Goal: Information Seeking & Learning: Learn about a topic

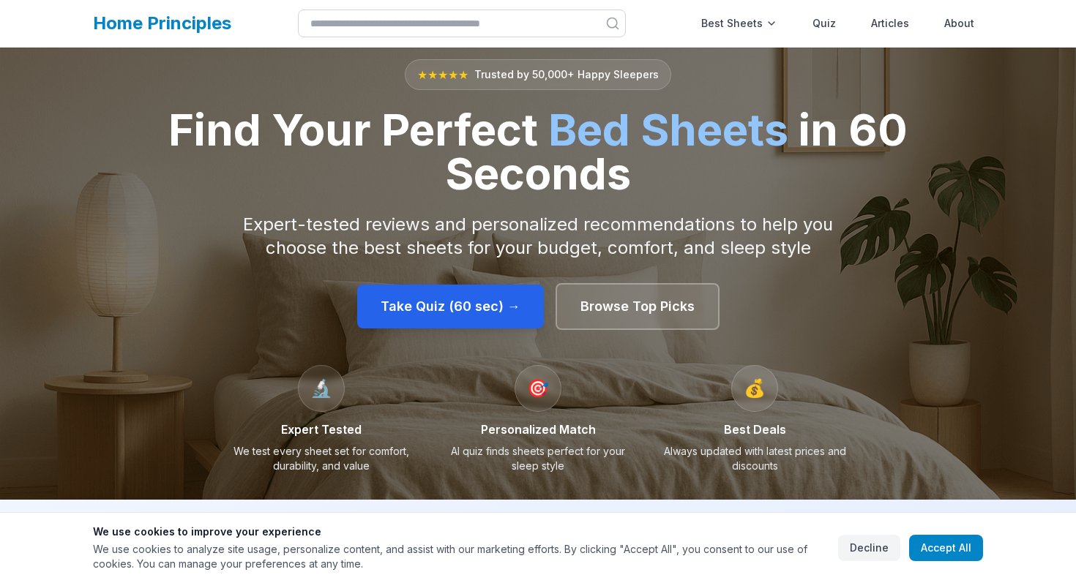
scroll to position [15, 0]
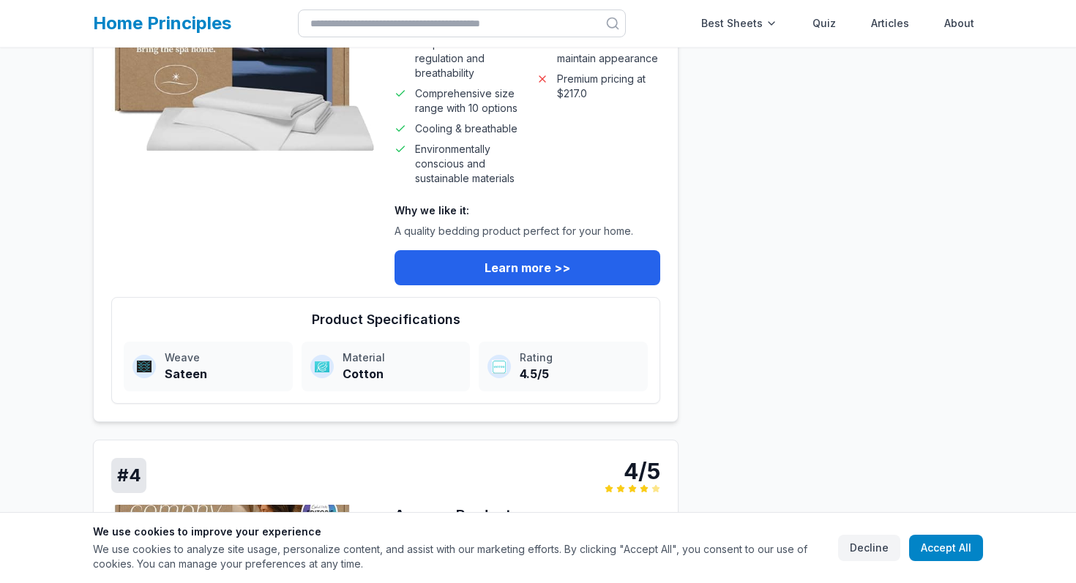
scroll to position [2229, 0]
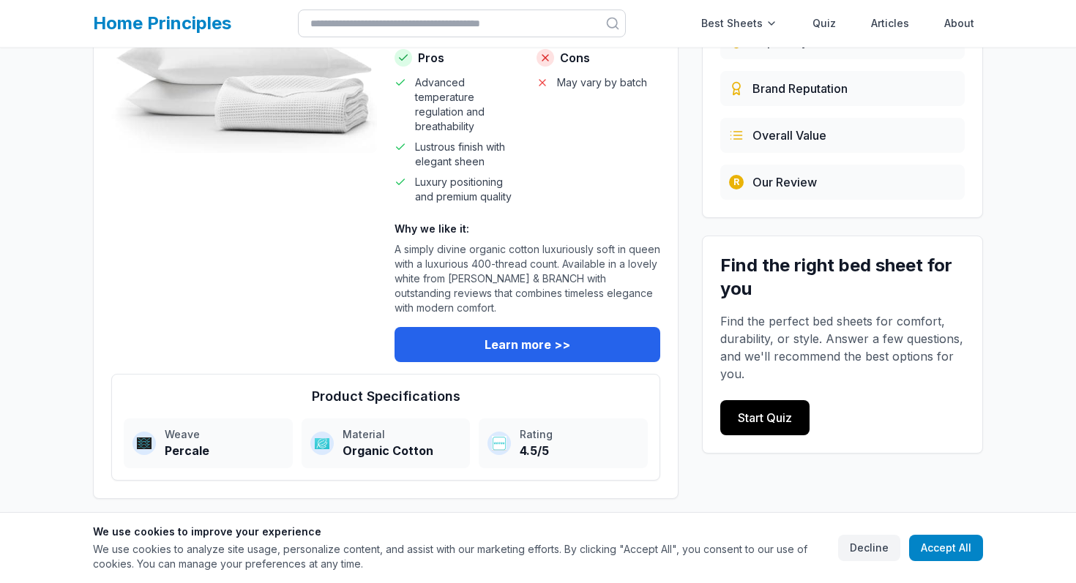
scroll to position [290, 0]
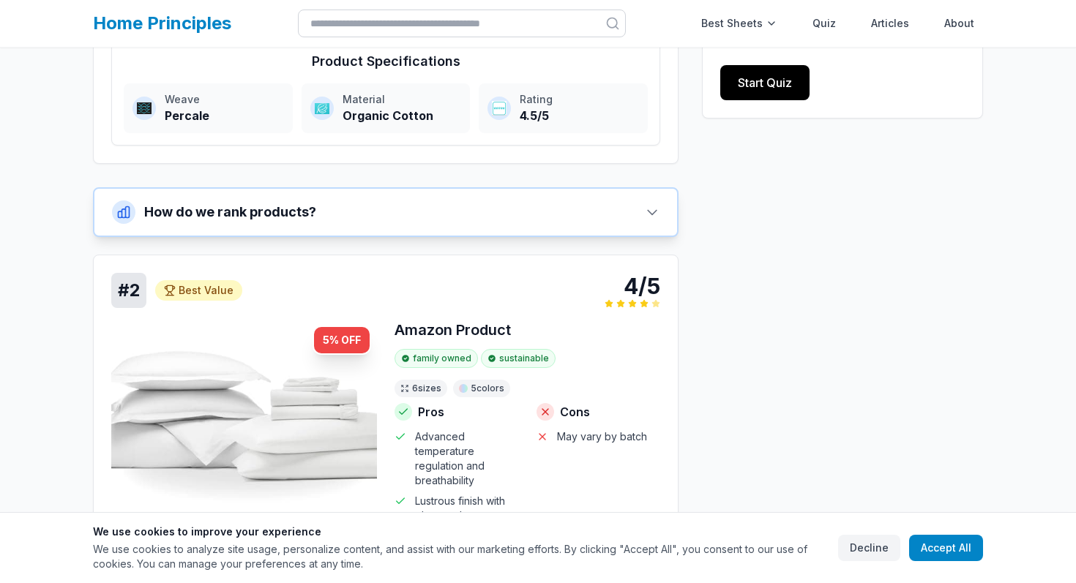
scroll to position [693, 0]
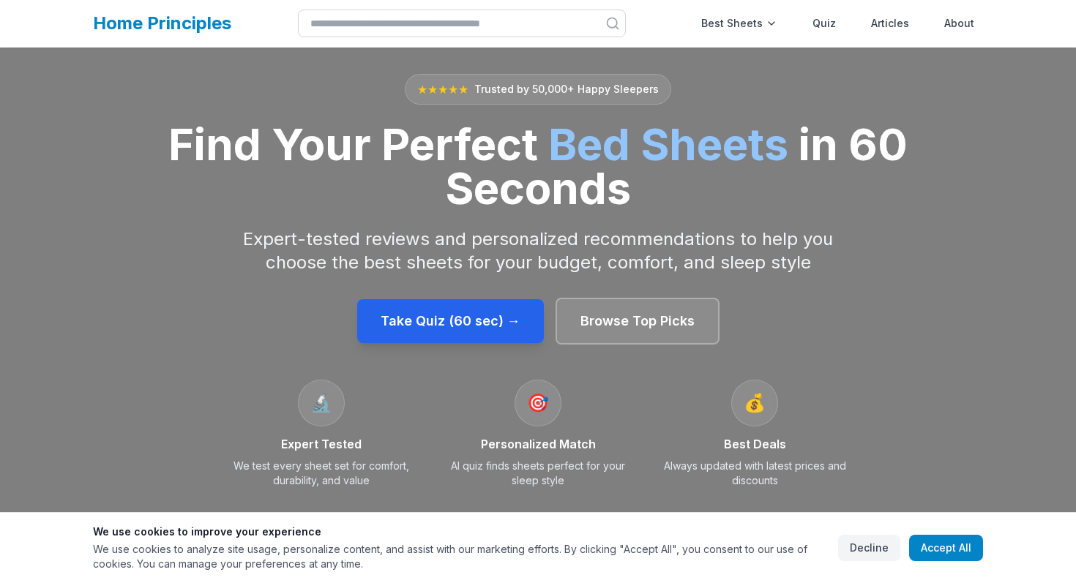
scroll to position [1, 0]
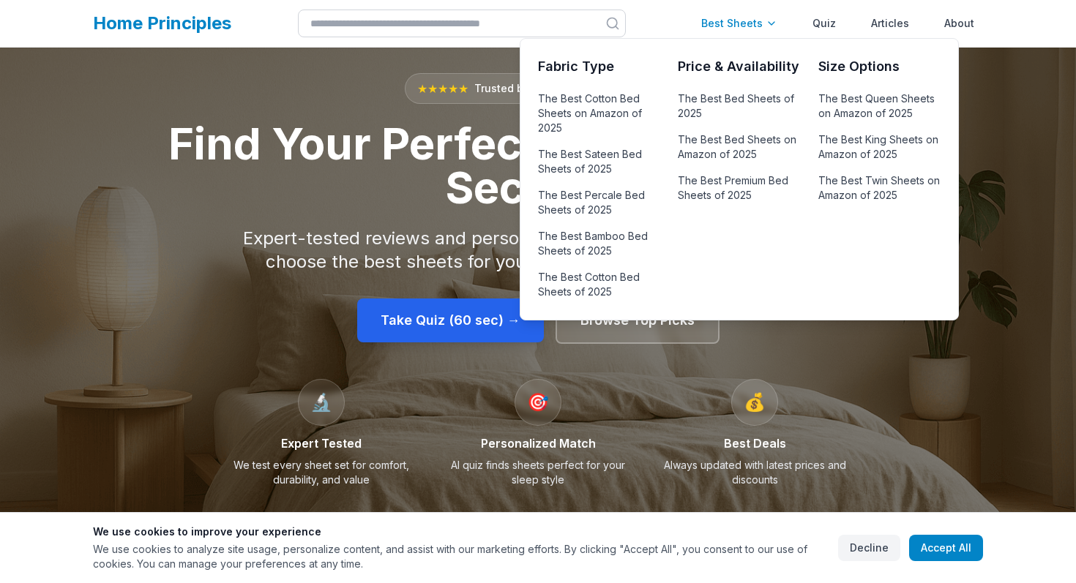
click at [741, 23] on div "Best Sheets" at bounding box center [740, 23] width 94 height 29
click at [620, 109] on link "The Best Cotton Bed Sheets on Amazon of 2025" at bounding box center [599, 114] width 122 height 50
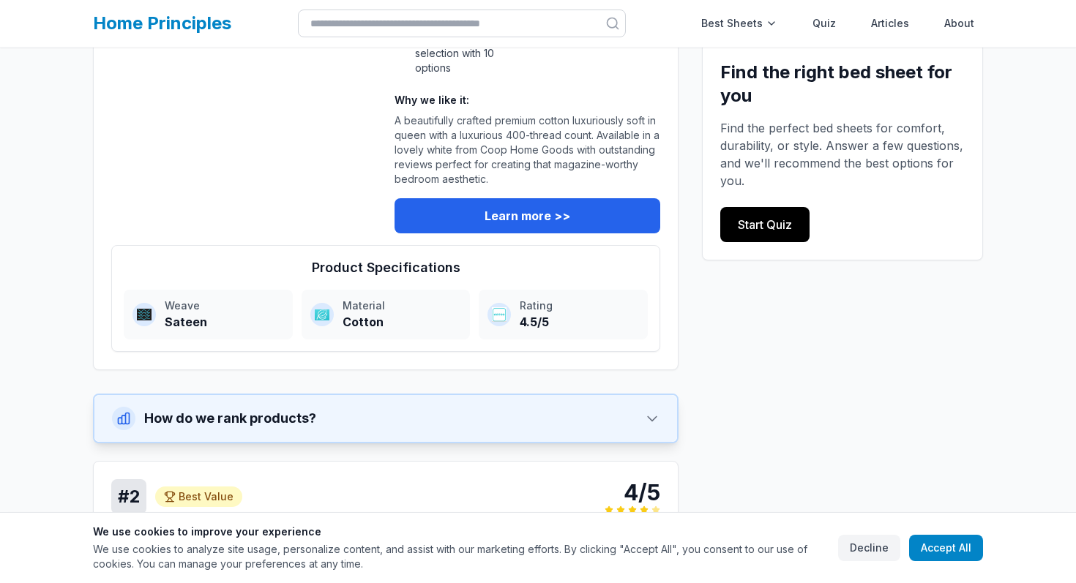
click at [468, 404] on button "How do we rank products?" at bounding box center [385, 418] width 583 height 47
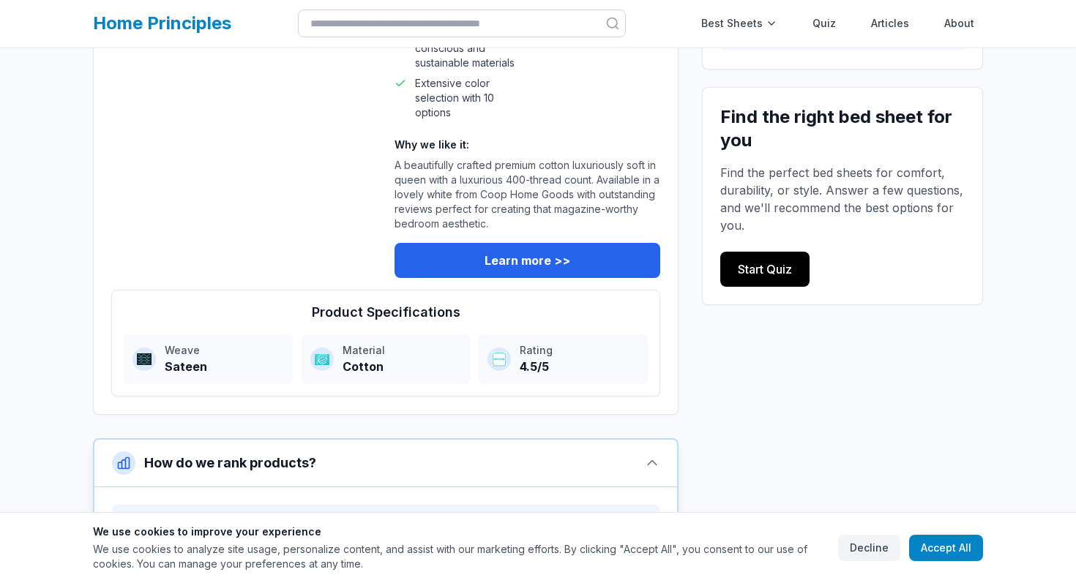
scroll to position [425, 0]
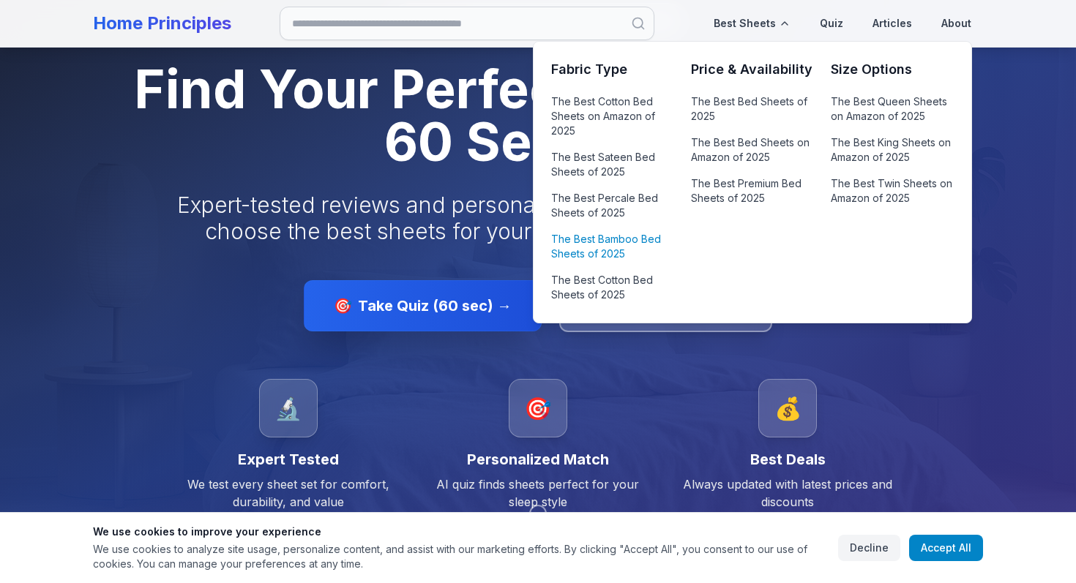
scroll to position [124, 0]
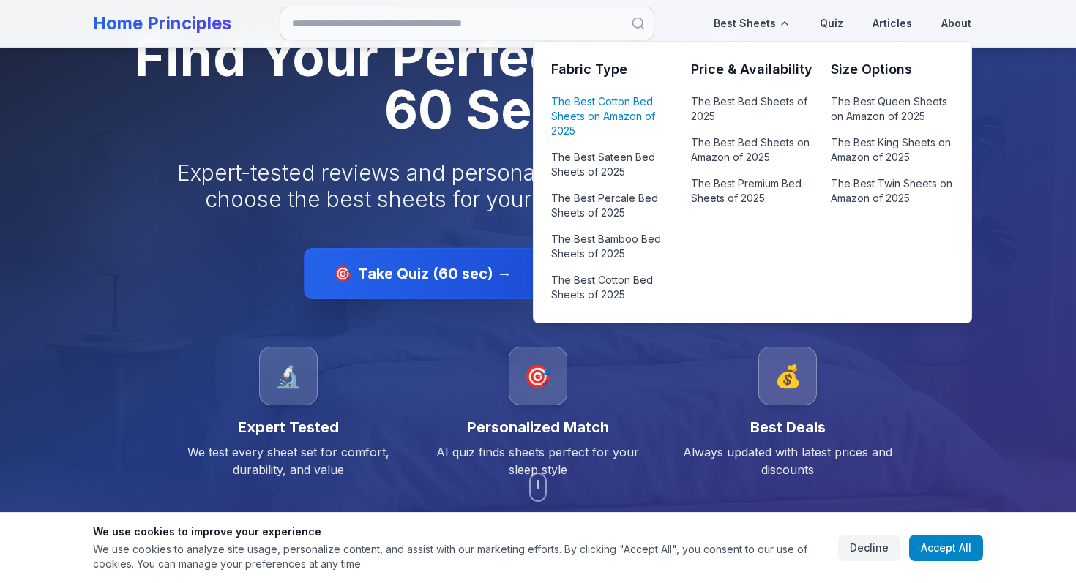
click at [604, 113] on link "The Best Cotton Bed Sheets on Amazon of 2025" at bounding box center [612, 117] width 122 height 50
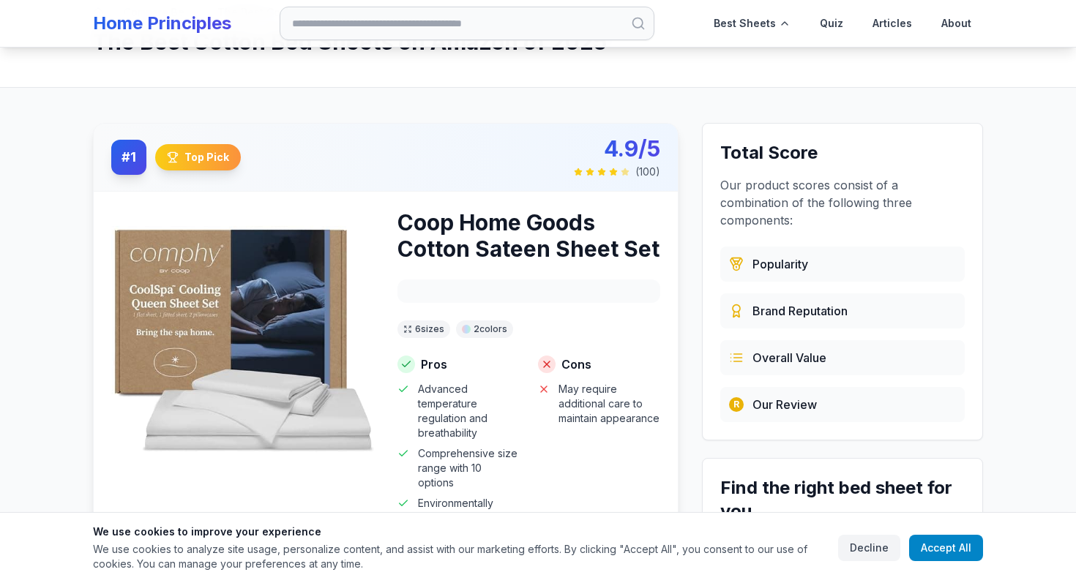
scroll to position [69, 0]
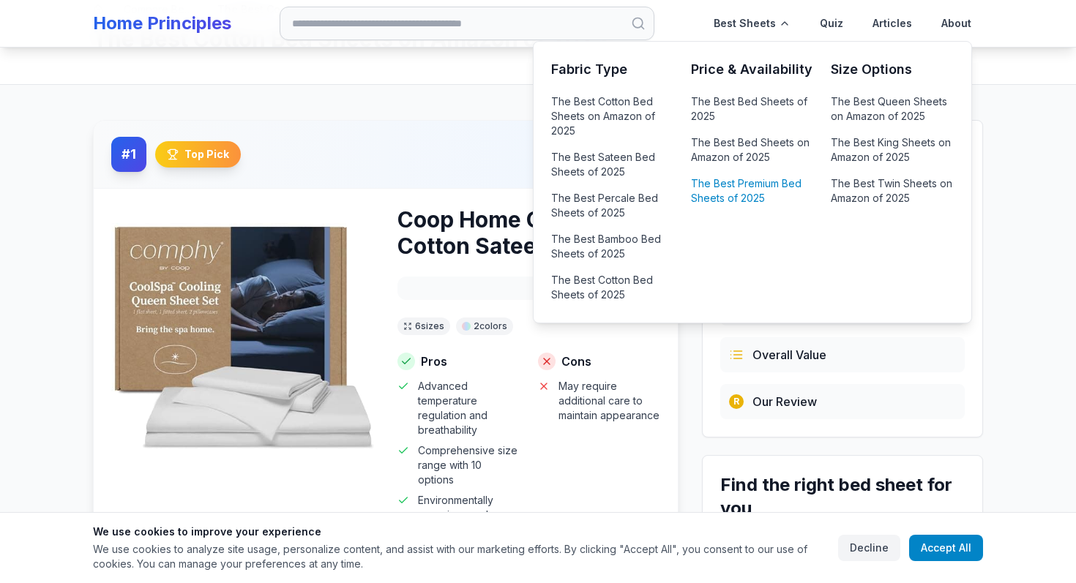
click at [747, 184] on link "The Best Premium Bed Sheets of 2025" at bounding box center [752, 191] width 122 height 35
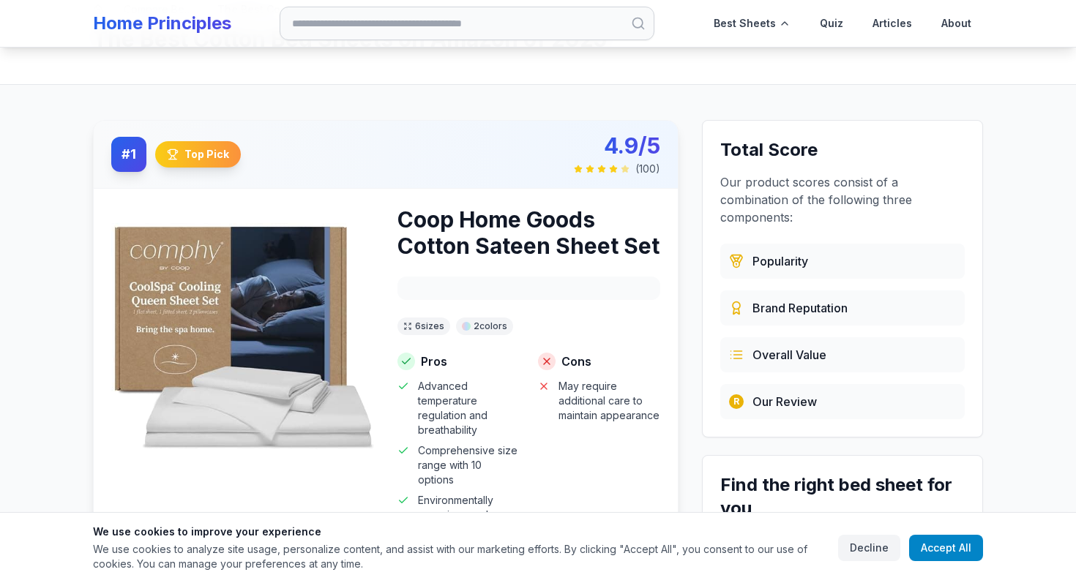
scroll to position [48, 0]
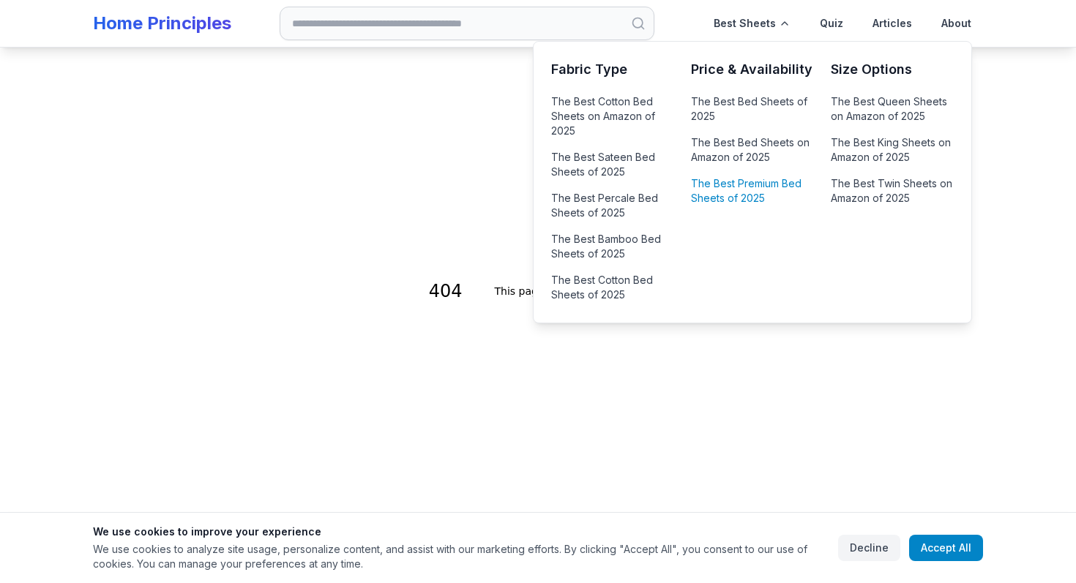
click at [737, 180] on link "The Best Premium Bed Sheets of 2025" at bounding box center [752, 191] width 122 height 35
click at [750, 32] on div "Best Sheets" at bounding box center [752, 23] width 100 height 35
click at [601, 250] on link "The Best Bamboo Bed Sheets of 2025" at bounding box center [612, 246] width 122 height 35
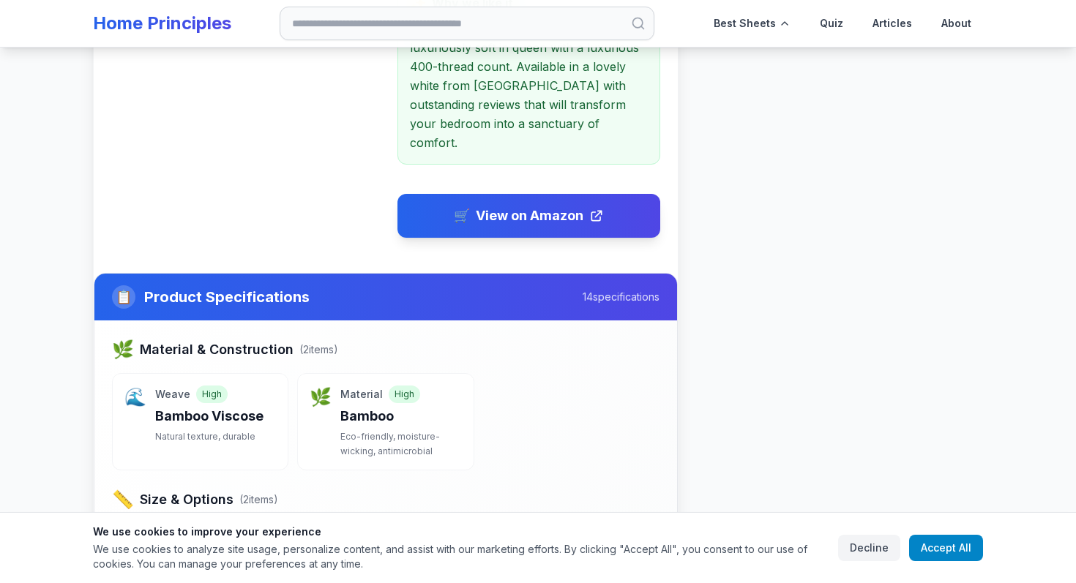
scroll to position [849, 0]
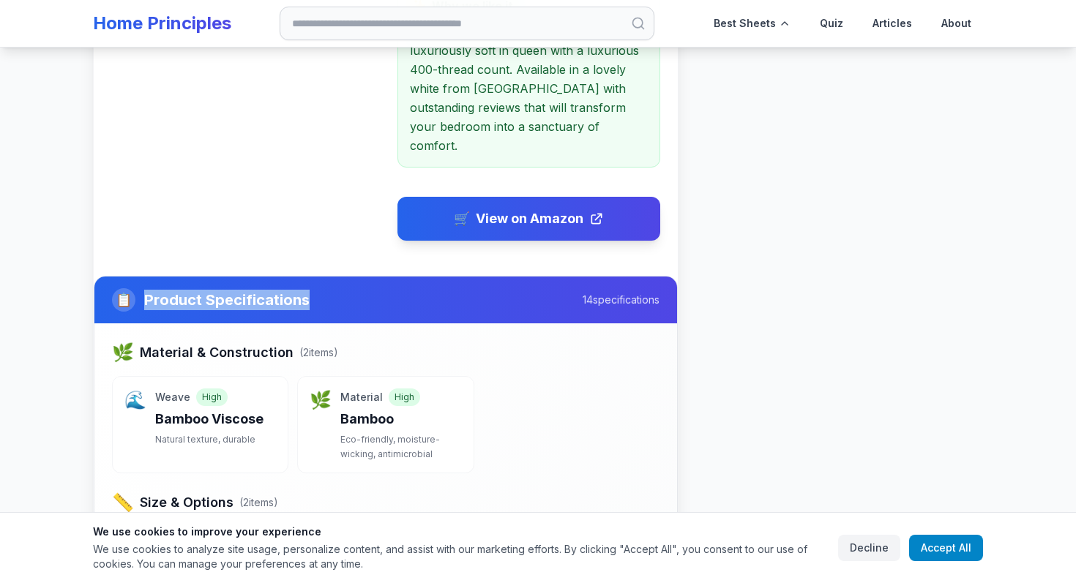
drag, startPoint x: 306, startPoint y: 280, endPoint x: 130, endPoint y: 280, distance: 176.4
click at [130, 288] on div "📋 Product Specifications" at bounding box center [211, 299] width 198 height 23
copy div "📋 Product Specifications"
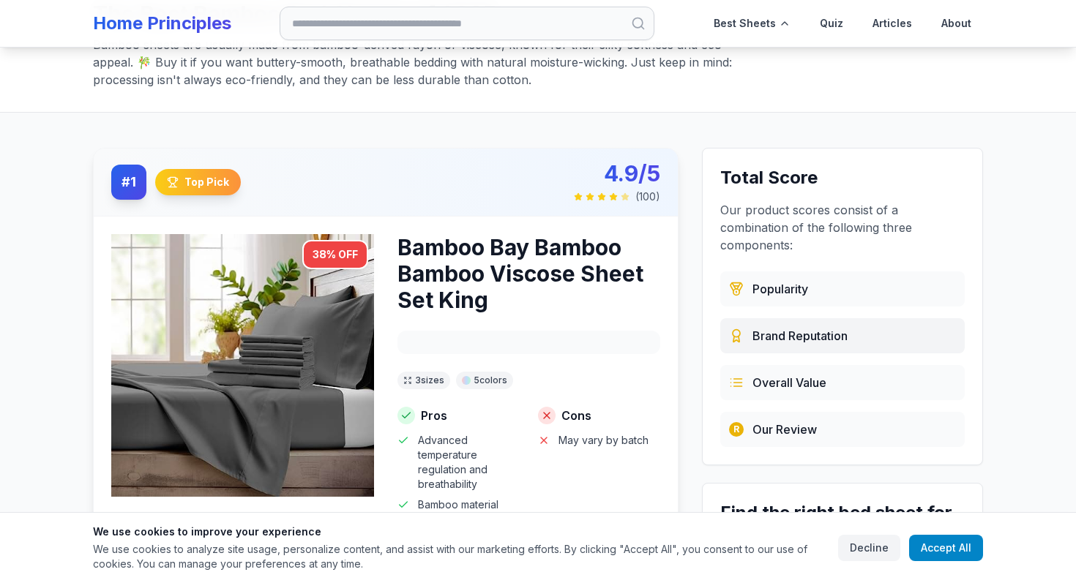
scroll to position [0, 0]
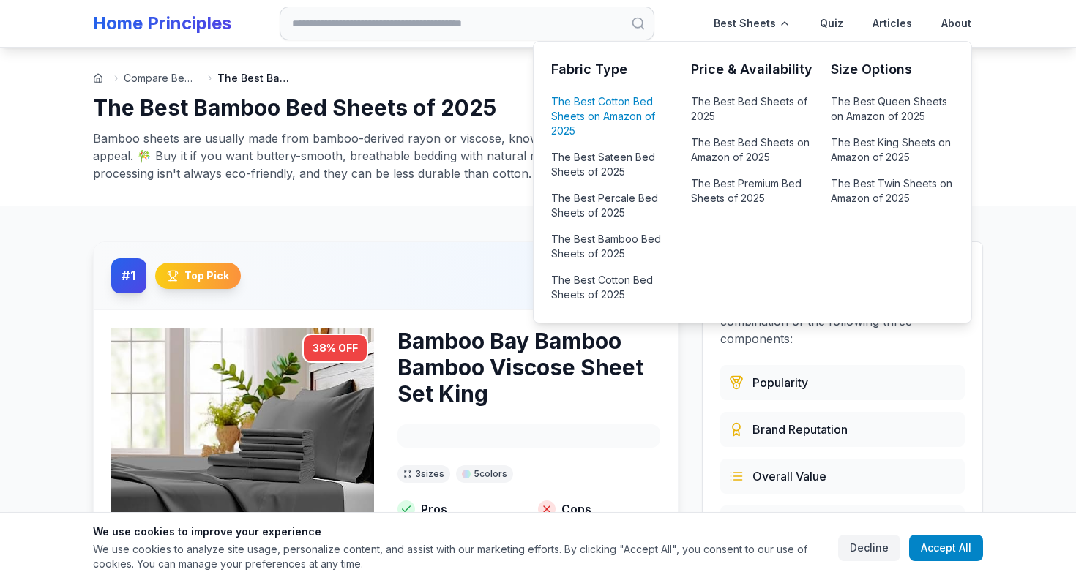
click at [589, 104] on link "The Best Cotton Bed Sheets on Amazon of 2025" at bounding box center [612, 117] width 122 height 50
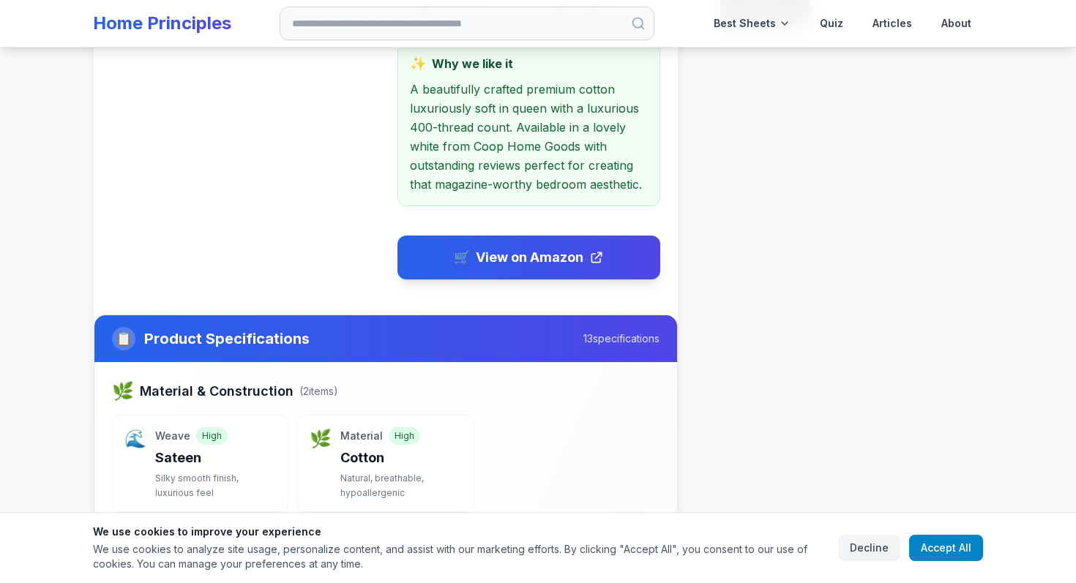
scroll to position [679, 0]
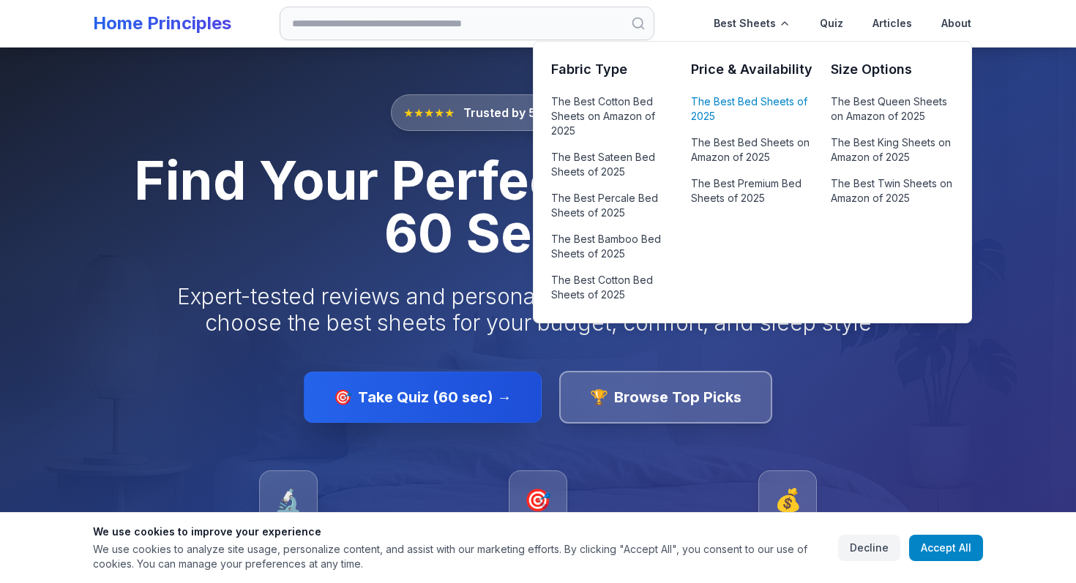
click at [726, 94] on link "The Best Bed Sheets of 2025" at bounding box center [752, 109] width 122 height 35
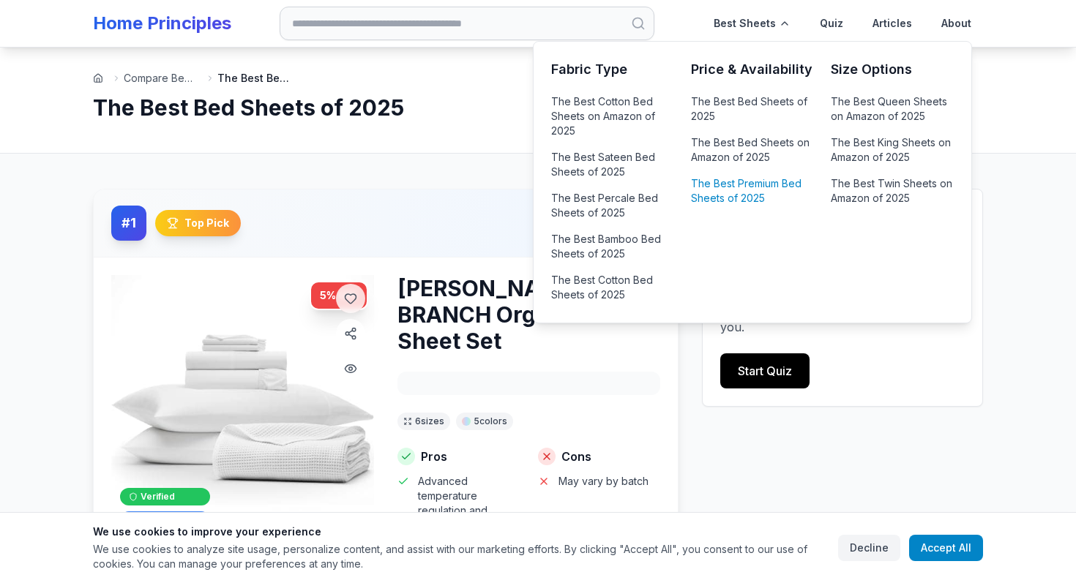
click at [754, 199] on link "The Best Premium Bed Sheets of 2025" at bounding box center [752, 191] width 122 height 35
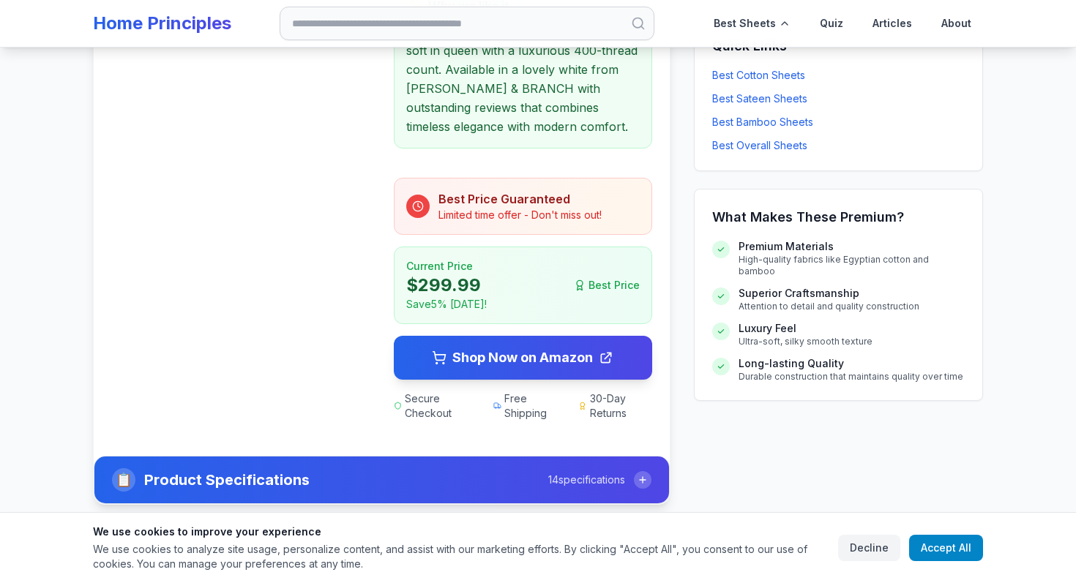
scroll to position [822, 0]
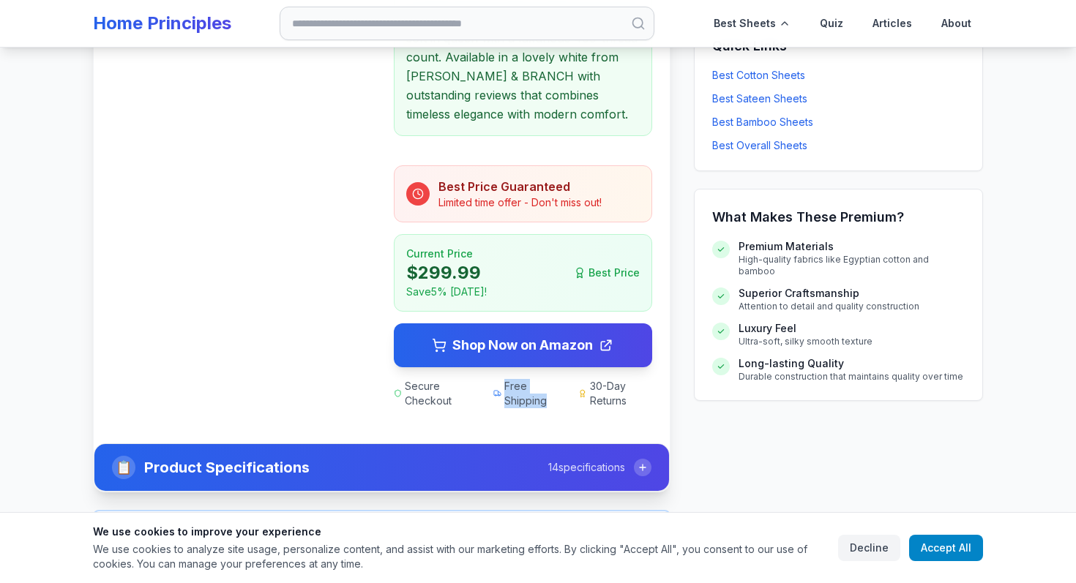
drag, startPoint x: 552, startPoint y: 407, endPoint x: 502, endPoint y: 391, distance: 52.3
click at [502, 391] on div "Free Shipping" at bounding box center [527, 393] width 68 height 29
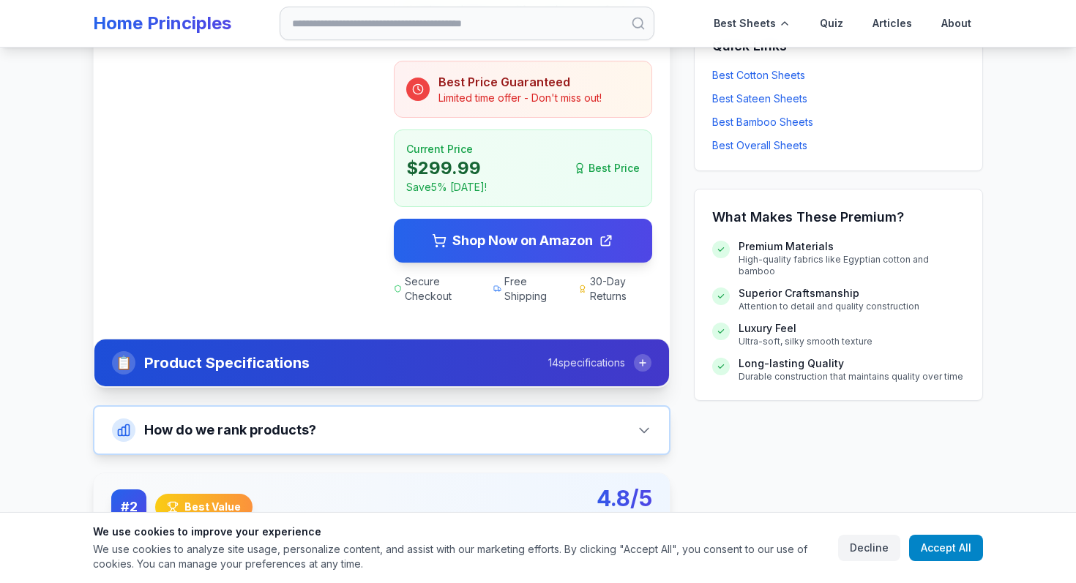
scroll to position [943, 0]
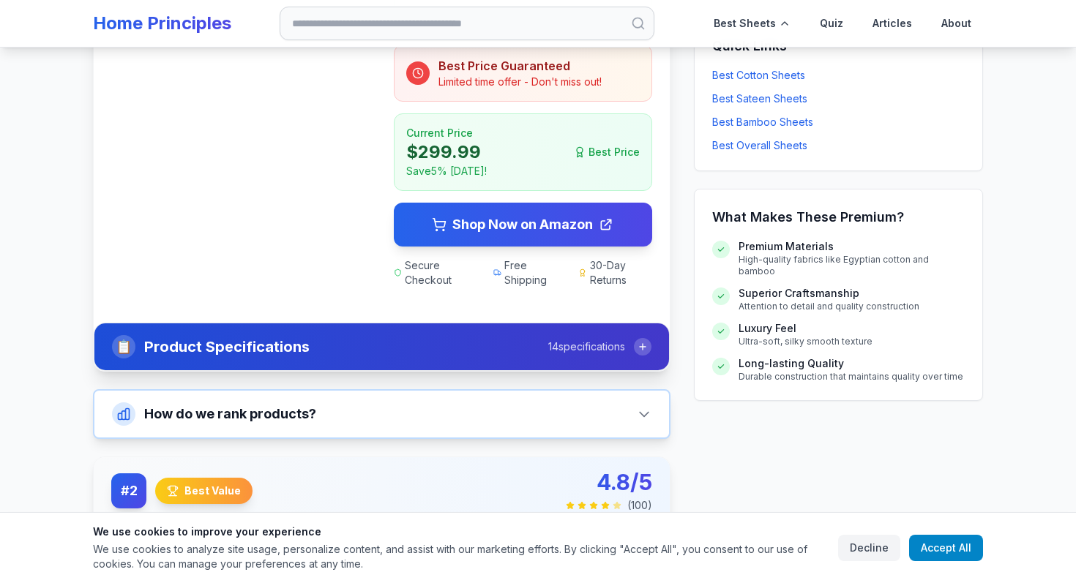
click at [644, 354] on div at bounding box center [643, 347] width 18 height 18
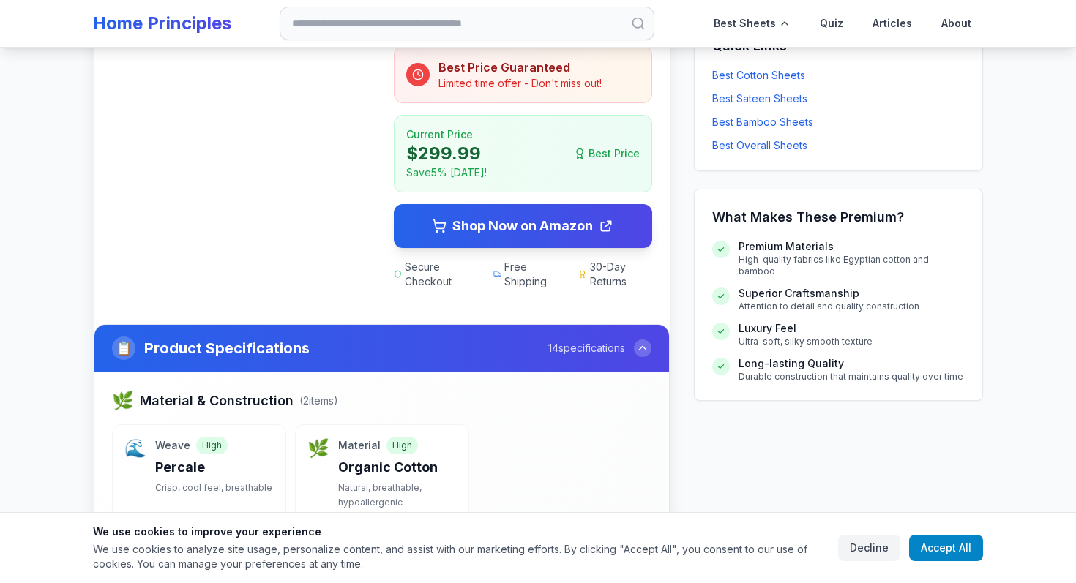
scroll to position [1097, 0]
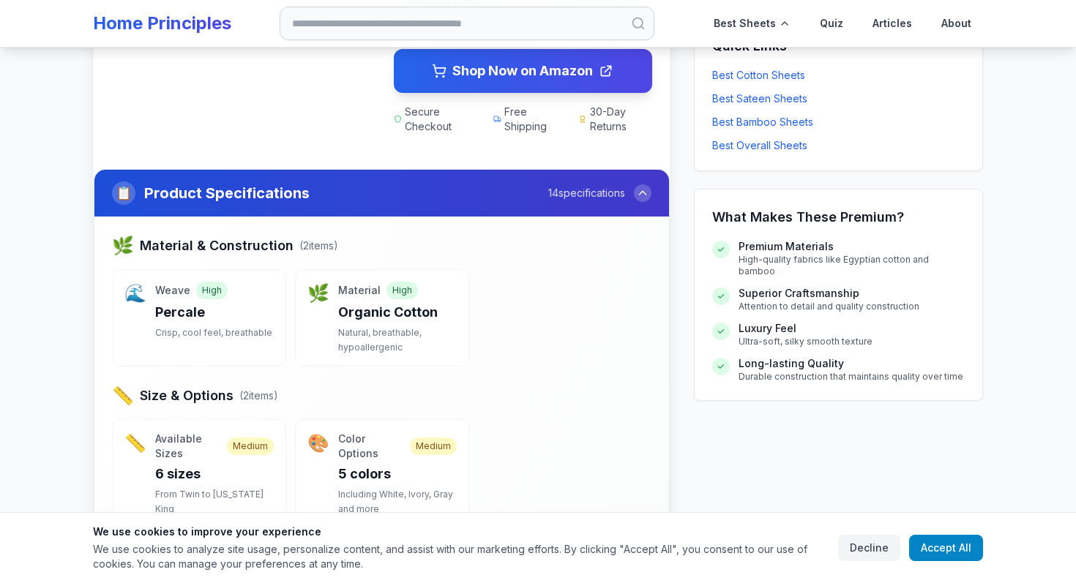
click at [638, 193] on icon at bounding box center [643, 193] width 12 height 12
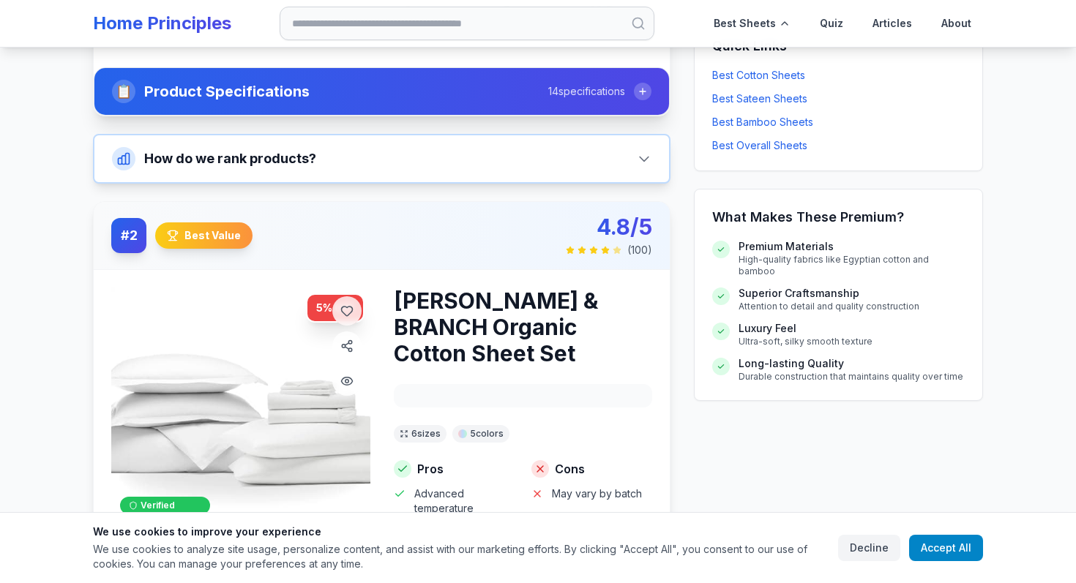
scroll to position [1198, 0]
click at [158, 18] on link "Home Principles" at bounding box center [162, 22] width 138 height 21
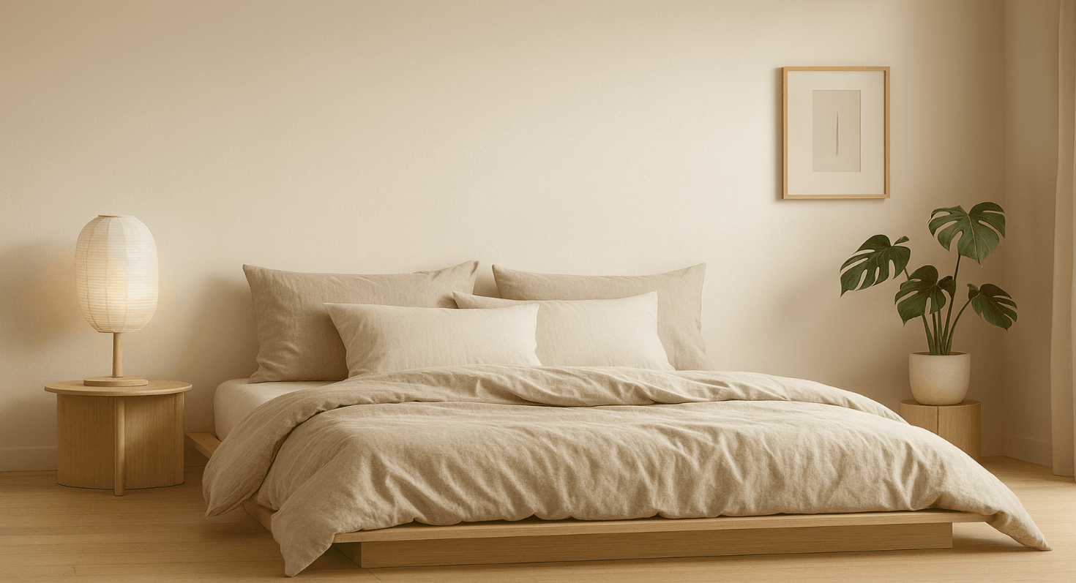
click at [171, 209] on link "The Best Bed Sheets of 2025" at bounding box center [103, 215] width 136 height 12
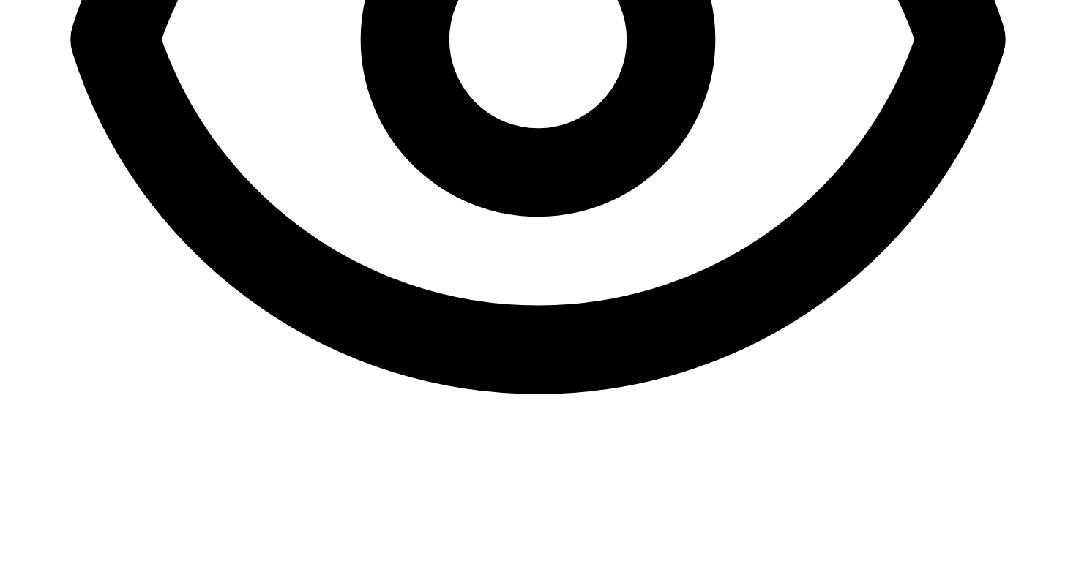
scroll to position [814, 0]
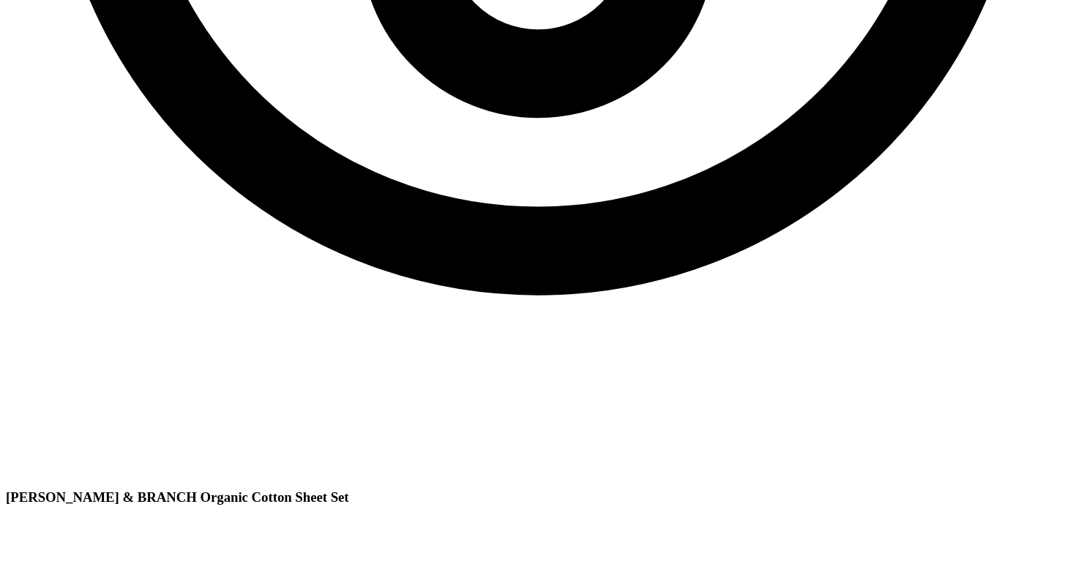
scroll to position [903, 0]
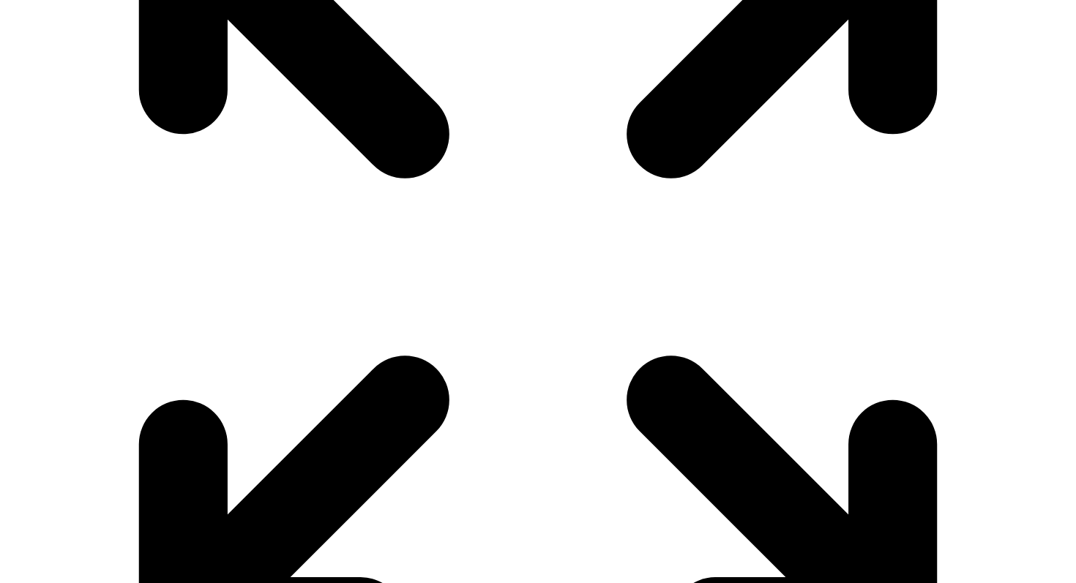
scroll to position [1696, 0]
